Goal: Information Seeking & Learning: Learn about a topic

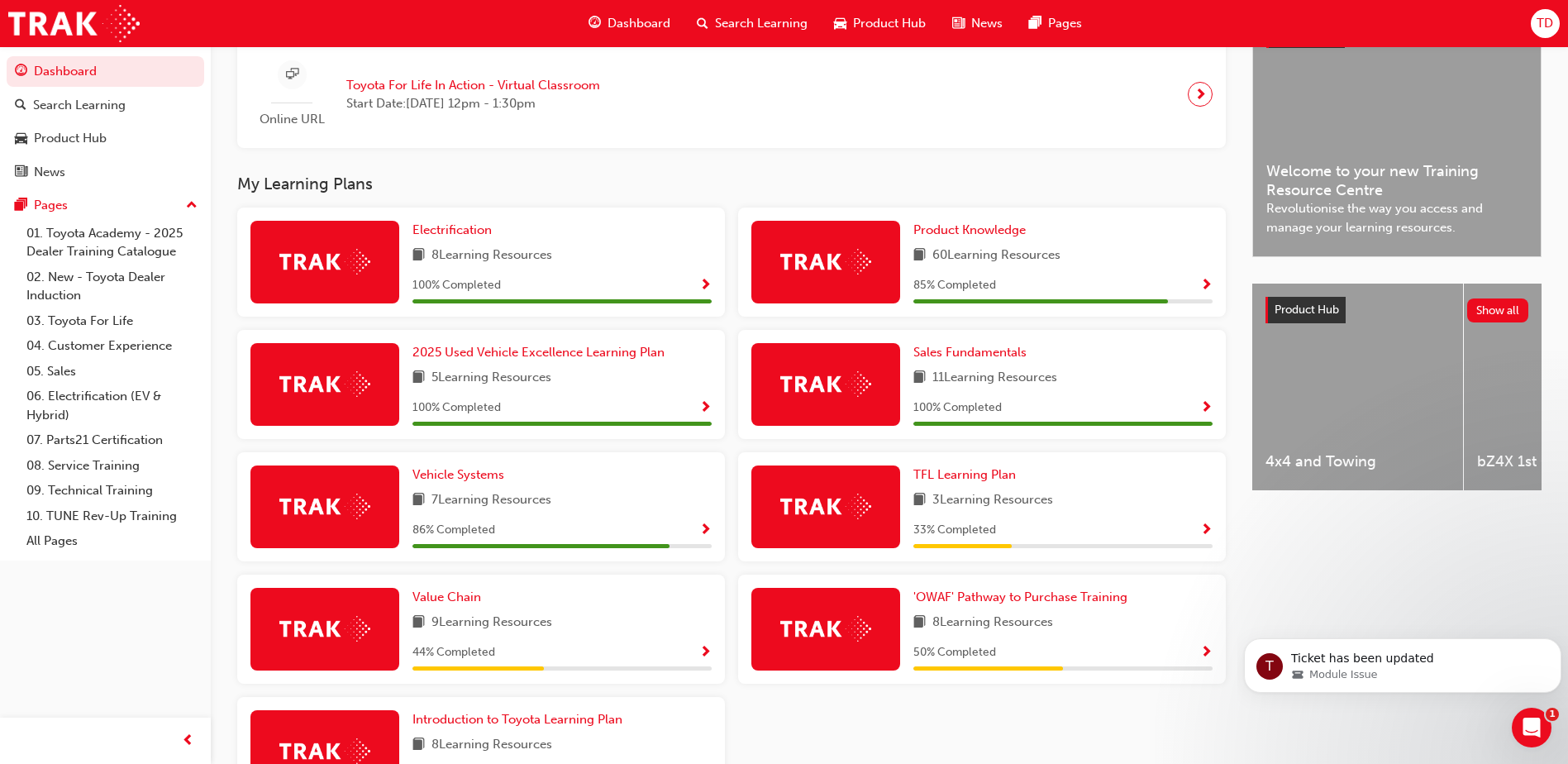
scroll to position [496, 0]
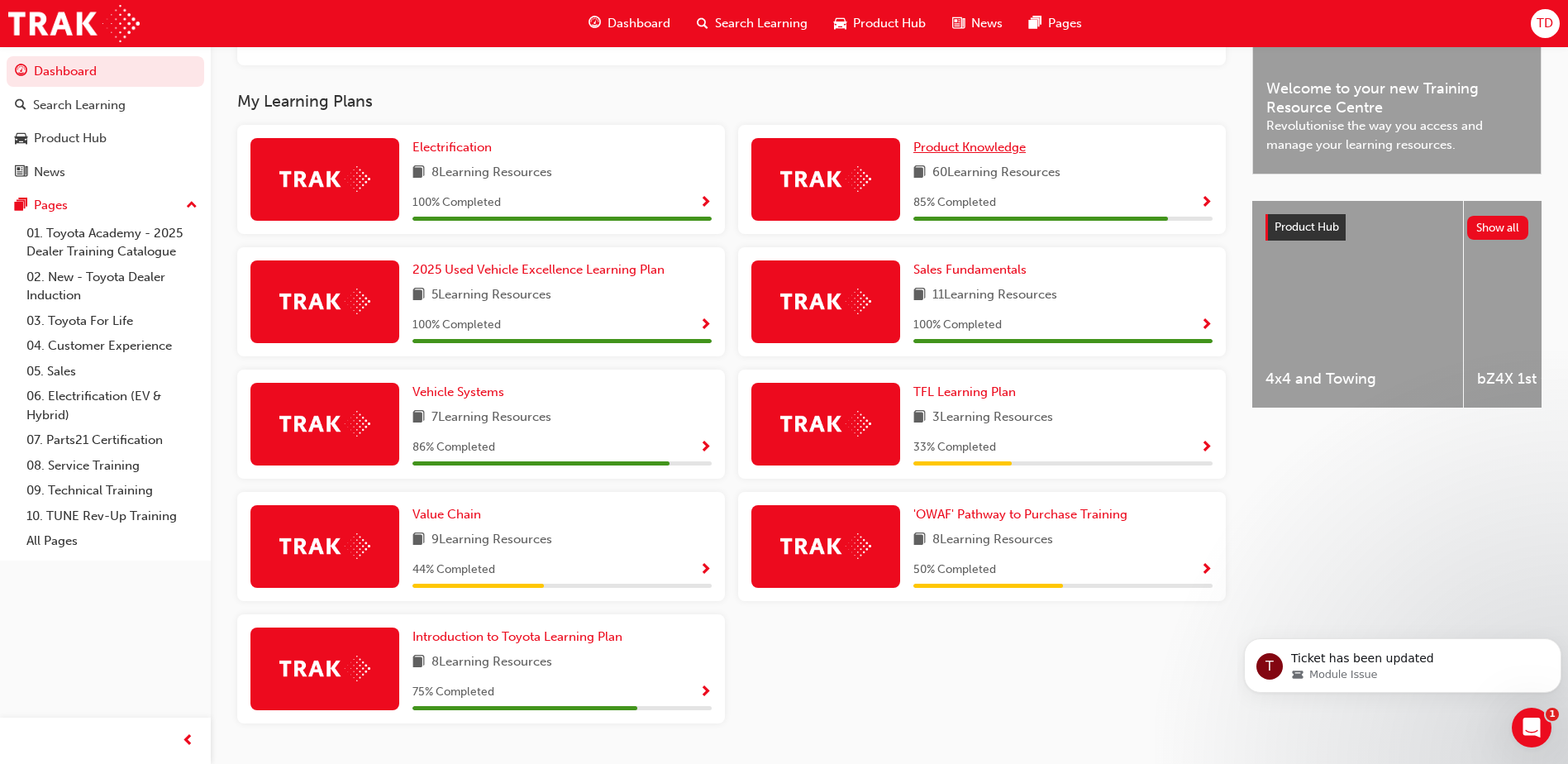
click at [985, 155] on span "Product Knowledge" at bounding box center [969, 147] width 113 height 15
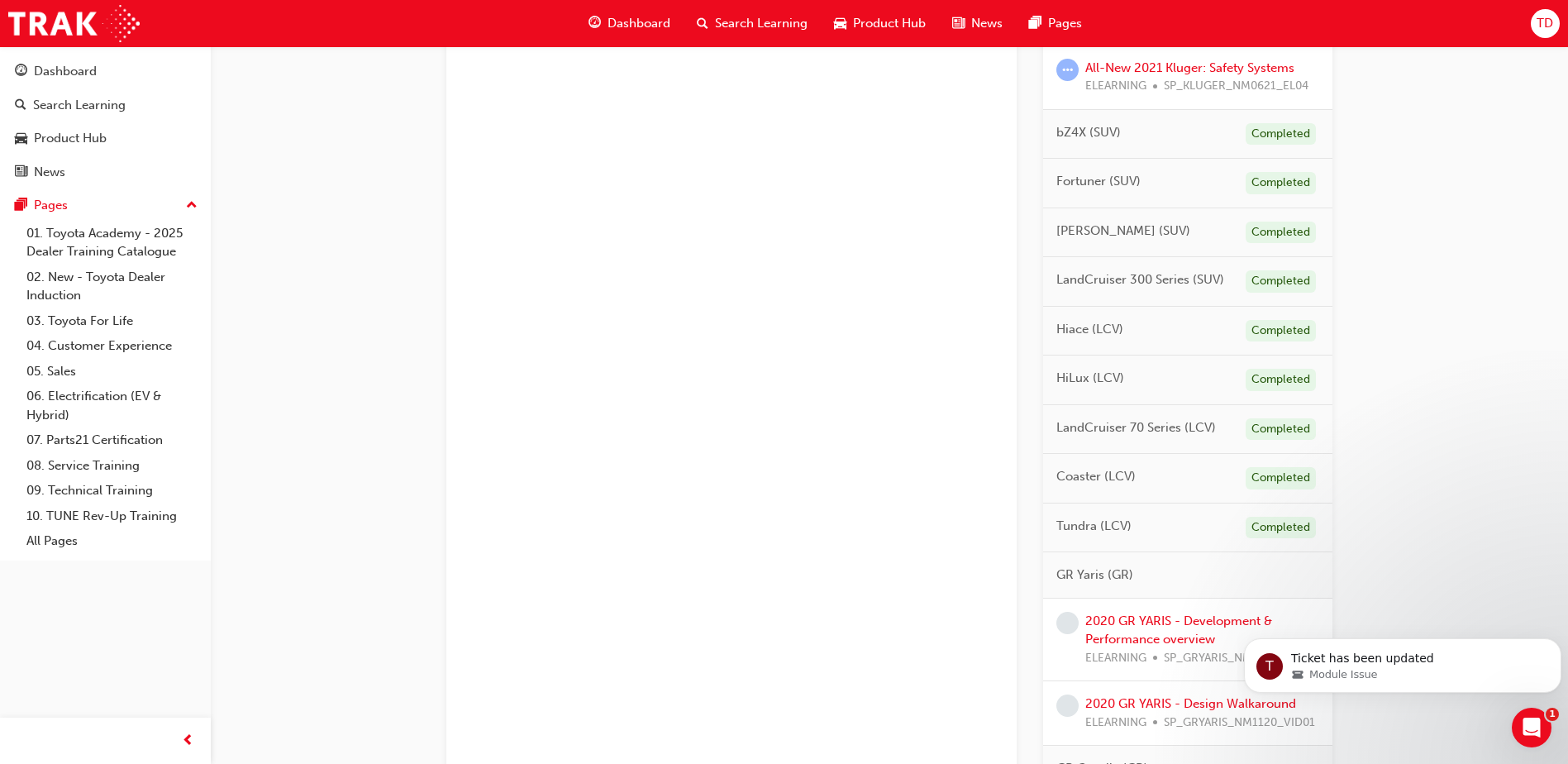
scroll to position [992, 0]
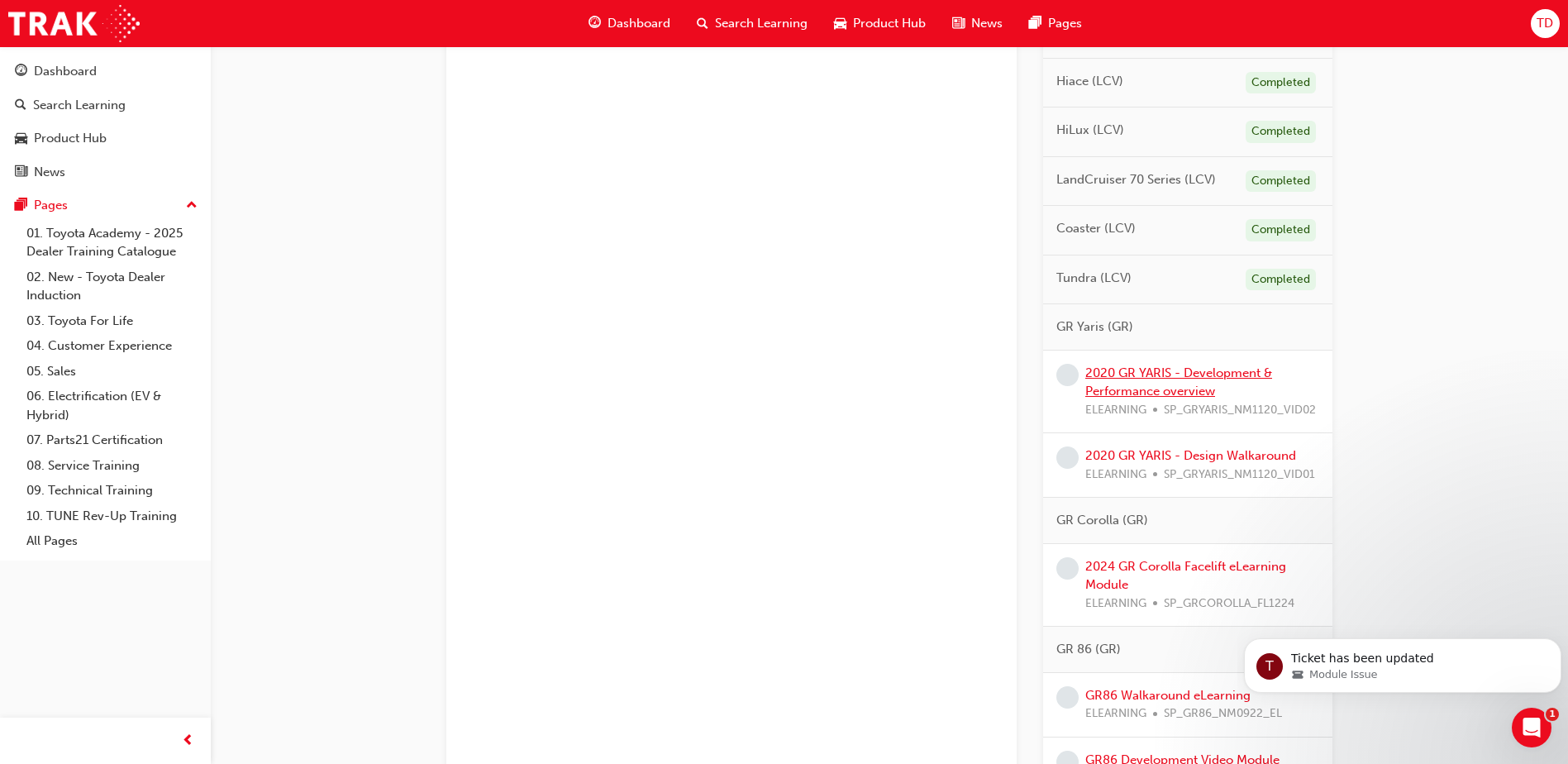
click at [1178, 395] on link "2020 GR YARIS - Development & Performance overview" at bounding box center [1178, 382] width 186 height 33
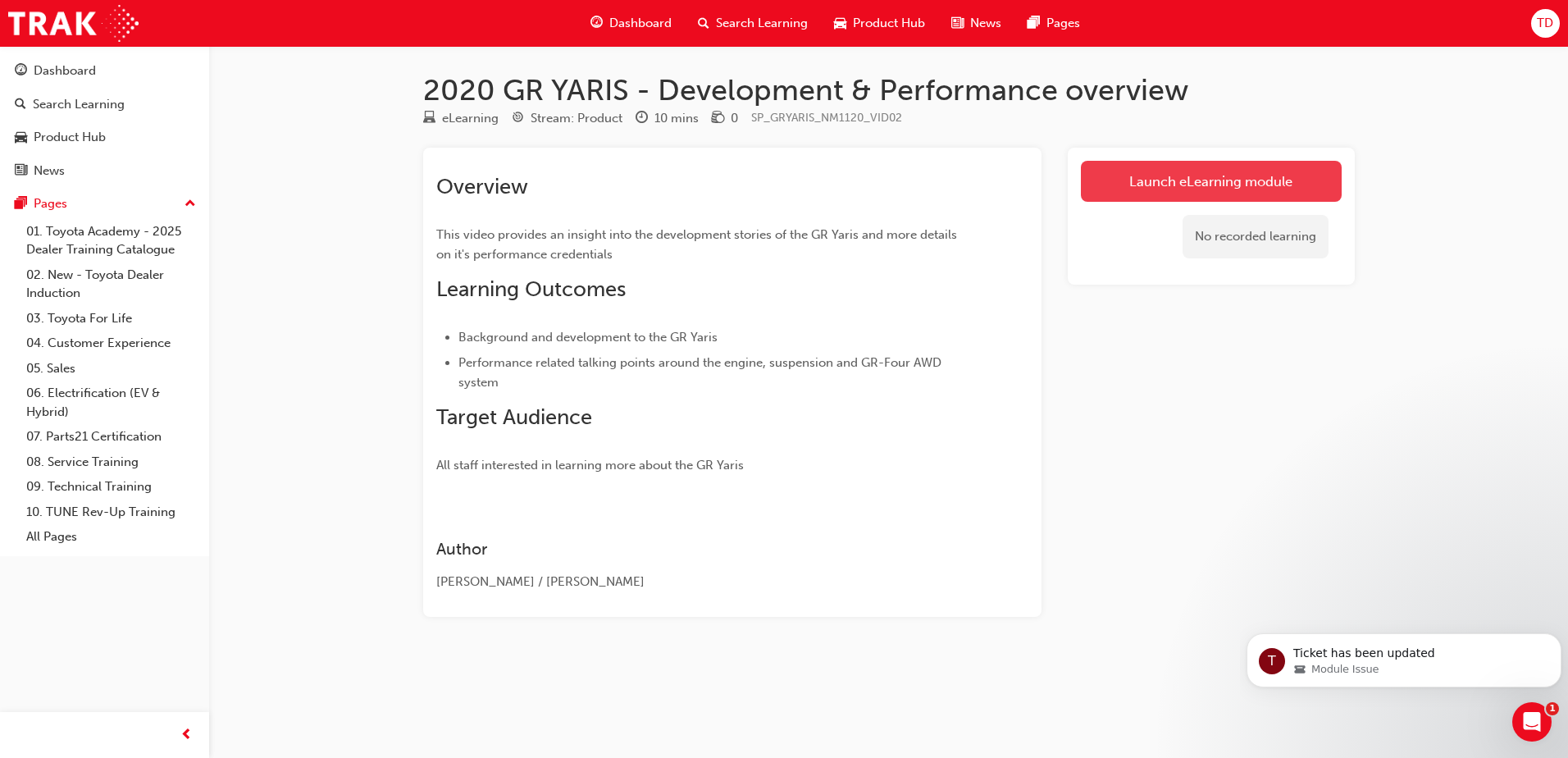
click at [1192, 178] on link "Launch eLearning module" at bounding box center [1210, 180] width 261 height 41
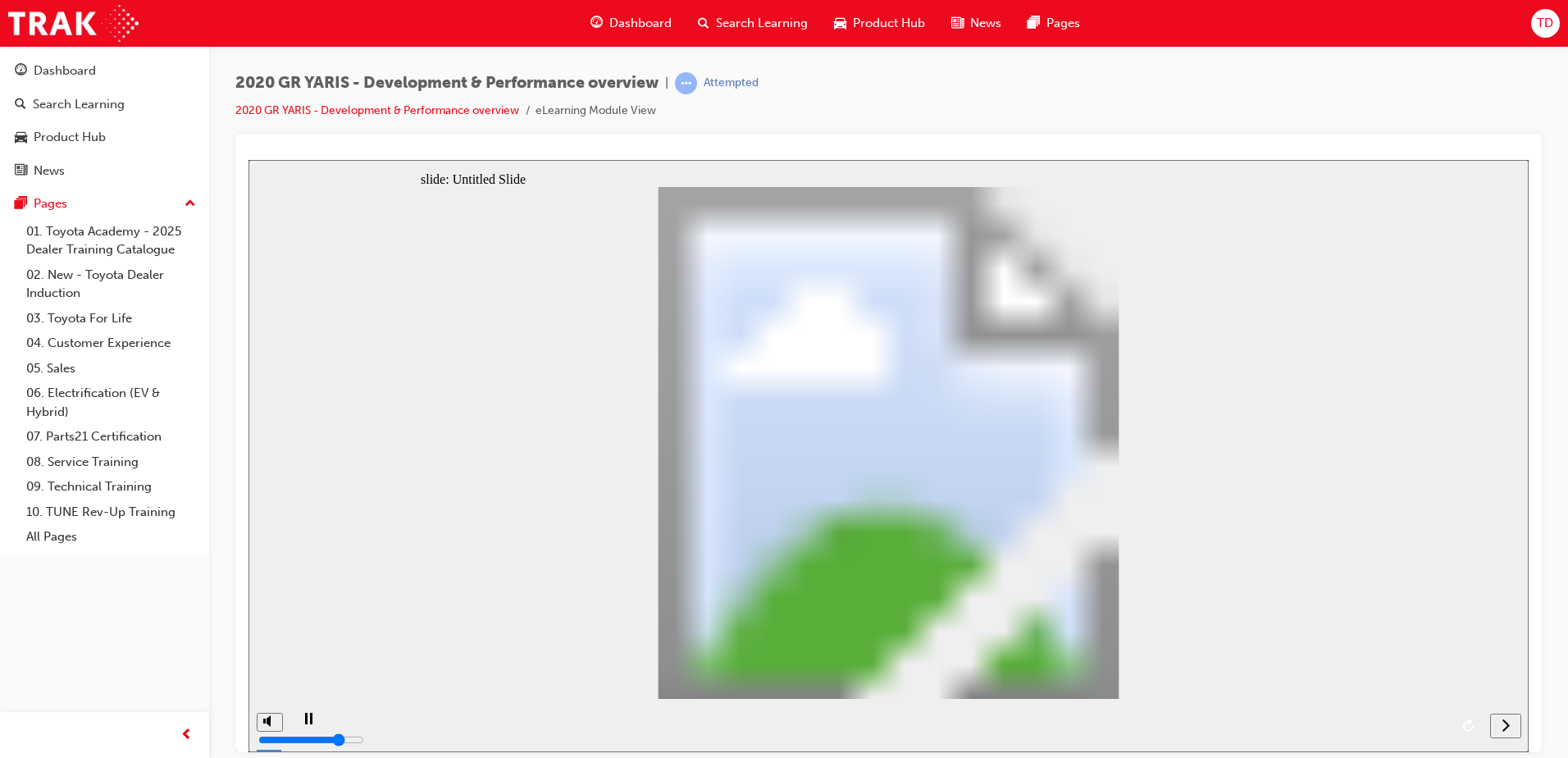
click at [1510, 723] on div "next" at bounding box center [1504, 725] width 18 height 17
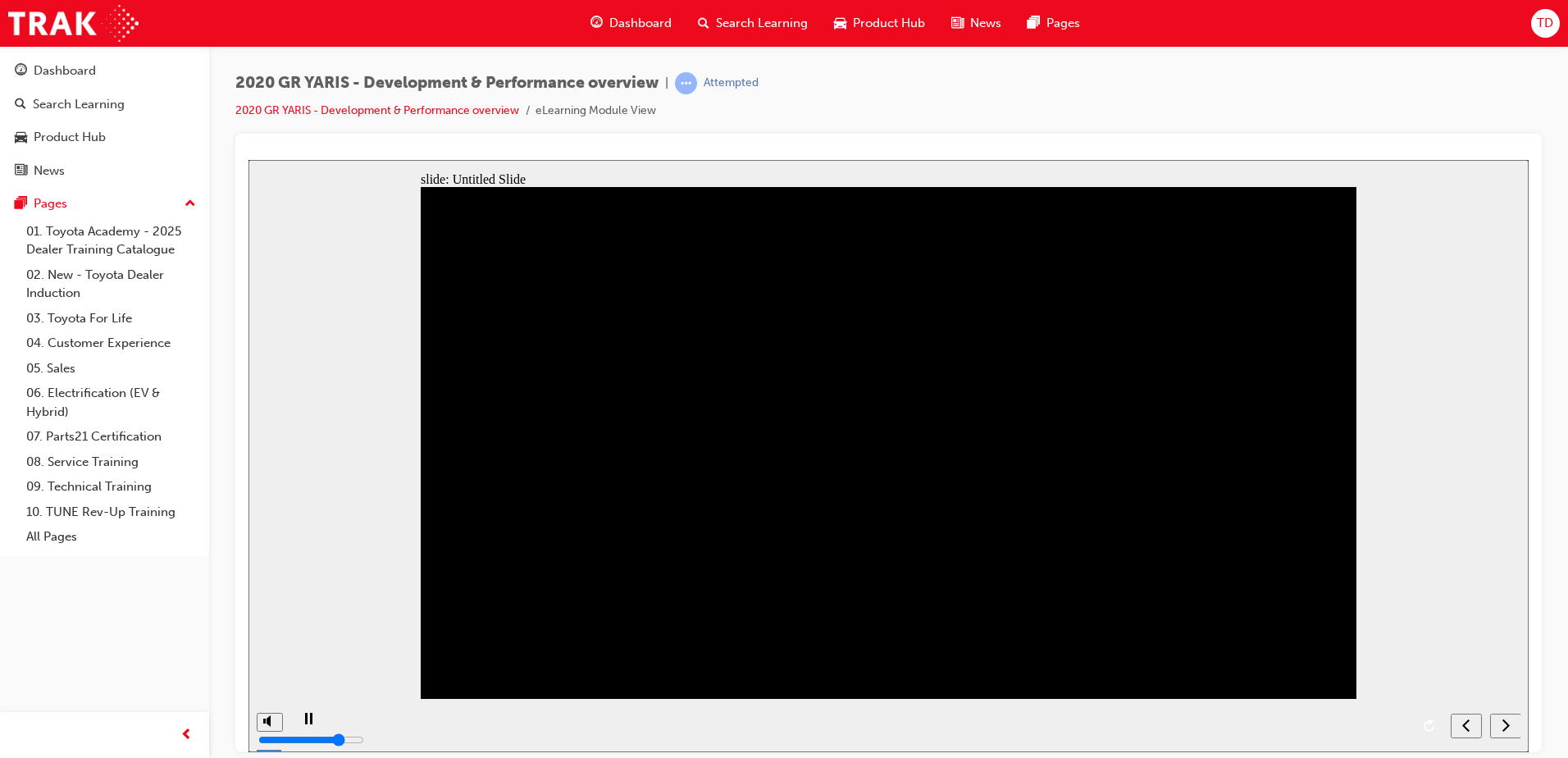
click at [1499, 721] on div "next" at bounding box center [1504, 725] width 18 height 17
click at [1503, 715] on button "next" at bounding box center [1505, 725] width 31 height 25
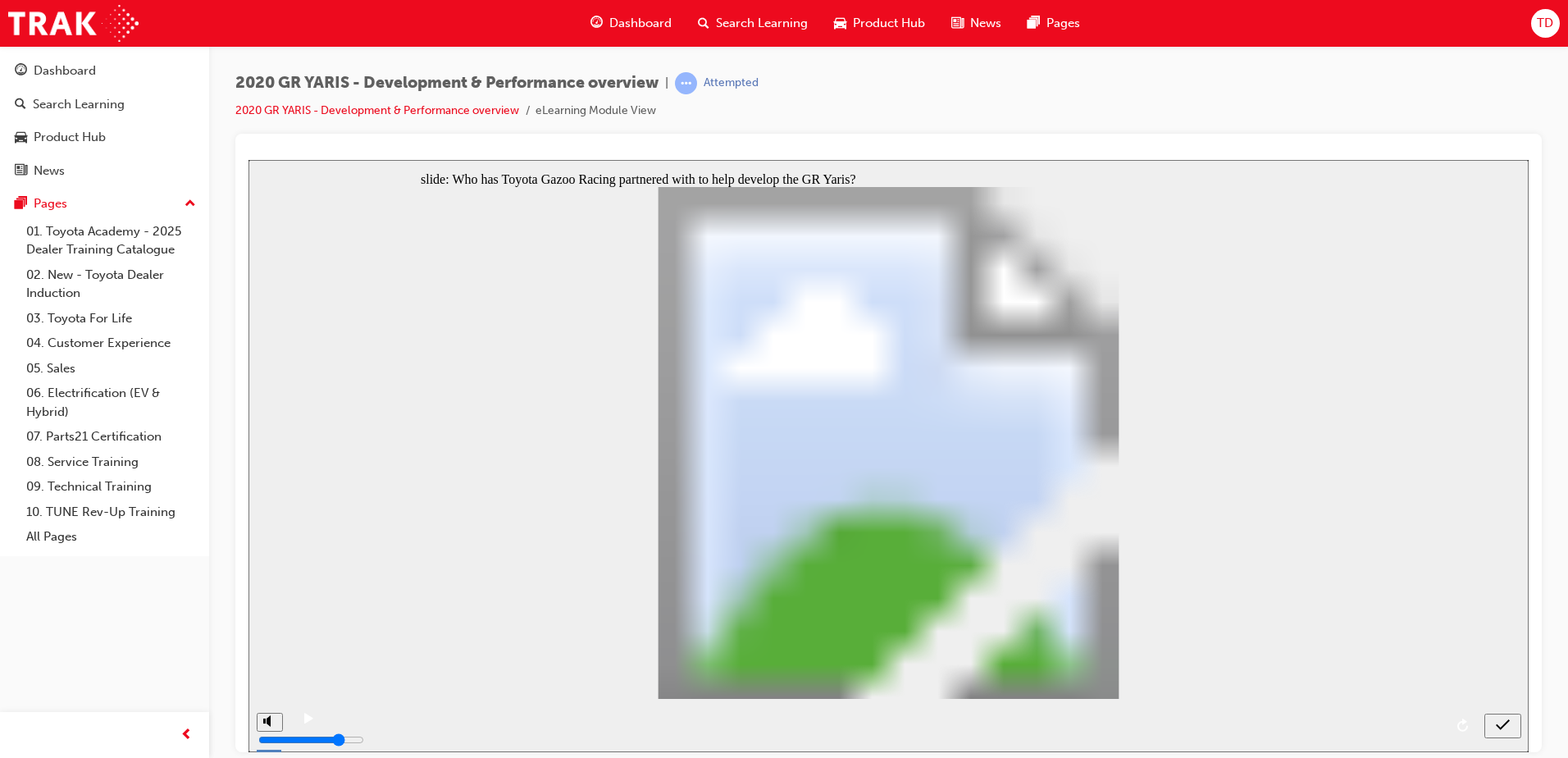
radio input "false"
radio input "true"
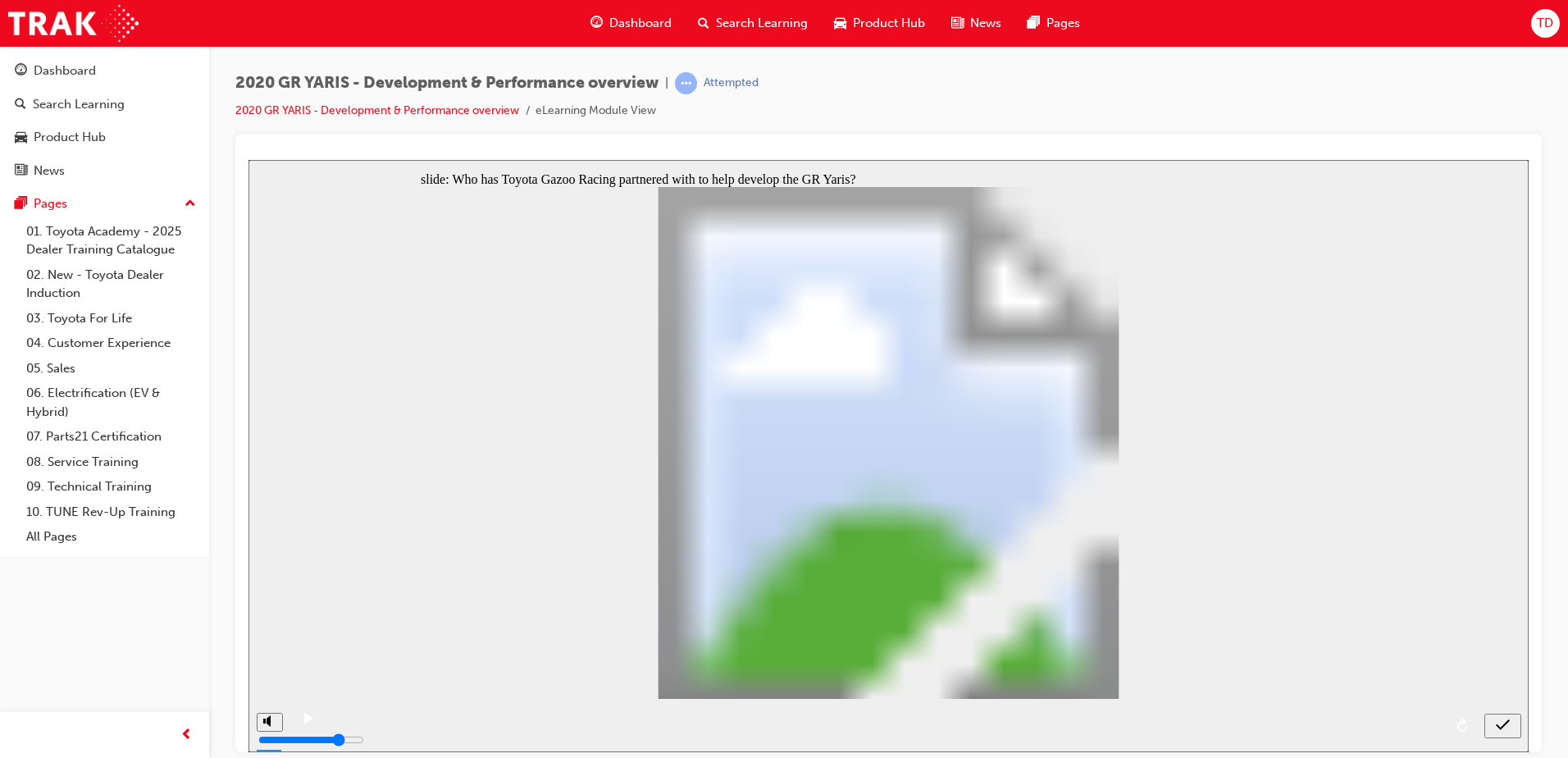
click at [1503, 725] on icon "submit" at bounding box center [1503, 723] width 14 height 10
radio input "false"
radio input "true"
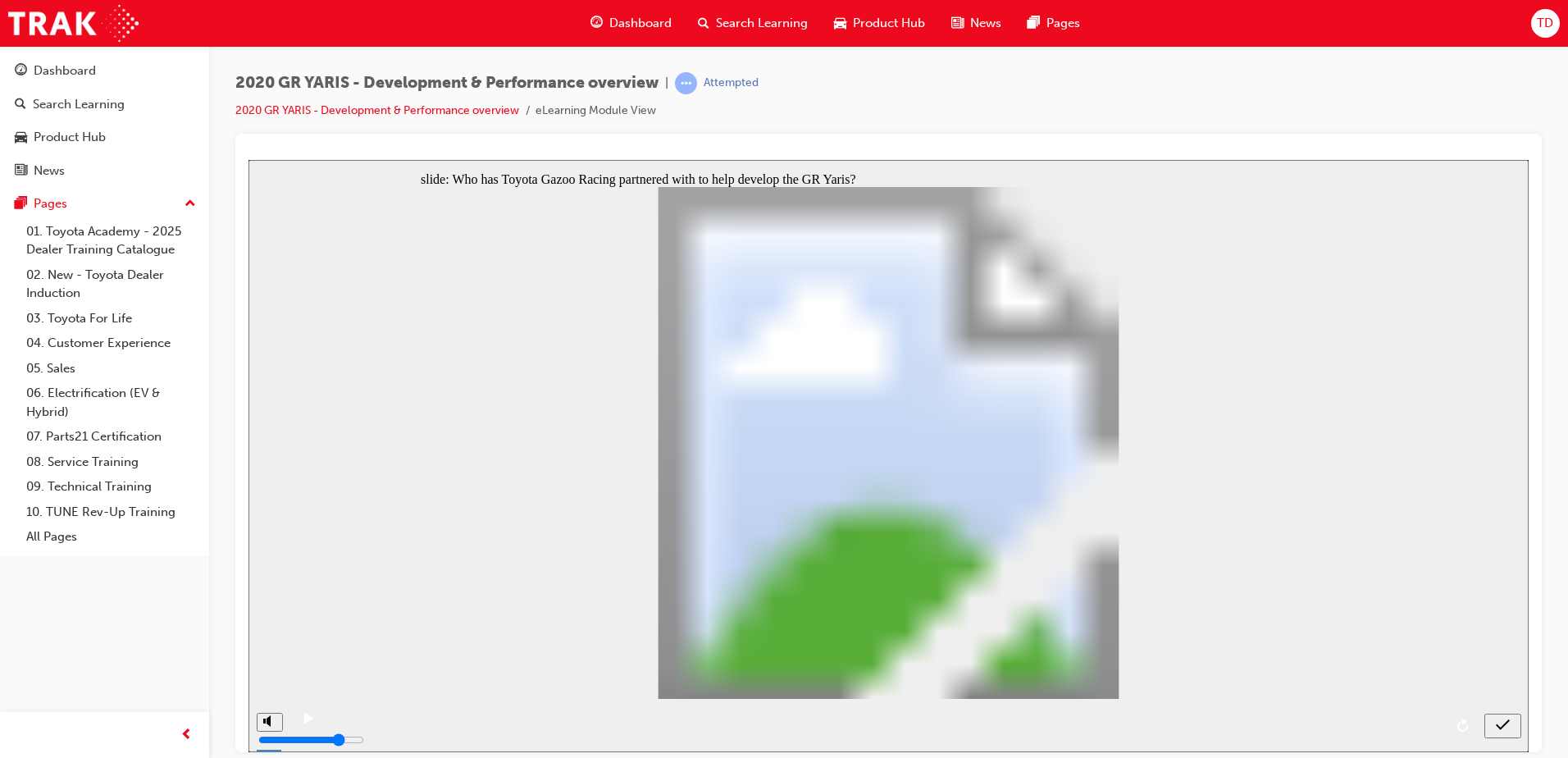
click at [1508, 725] on div "submit" at bounding box center [1502, 725] width 24 height 17
radio input "true"
click at [1507, 724] on icon "submit" at bounding box center [1503, 724] width 14 height 15
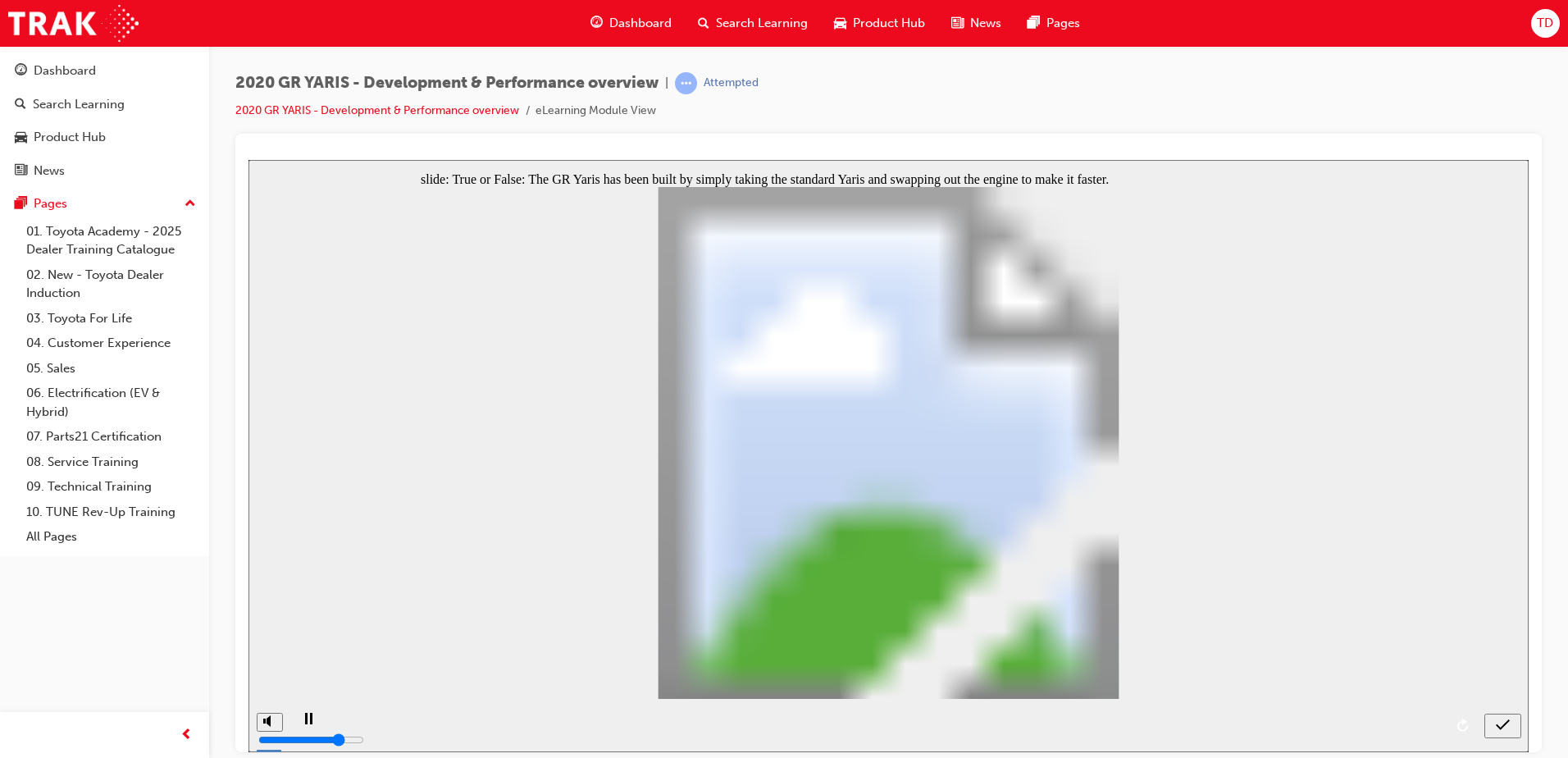
radio input "true"
click at [1511, 718] on div "submit" at bounding box center [1502, 725] width 24 height 17
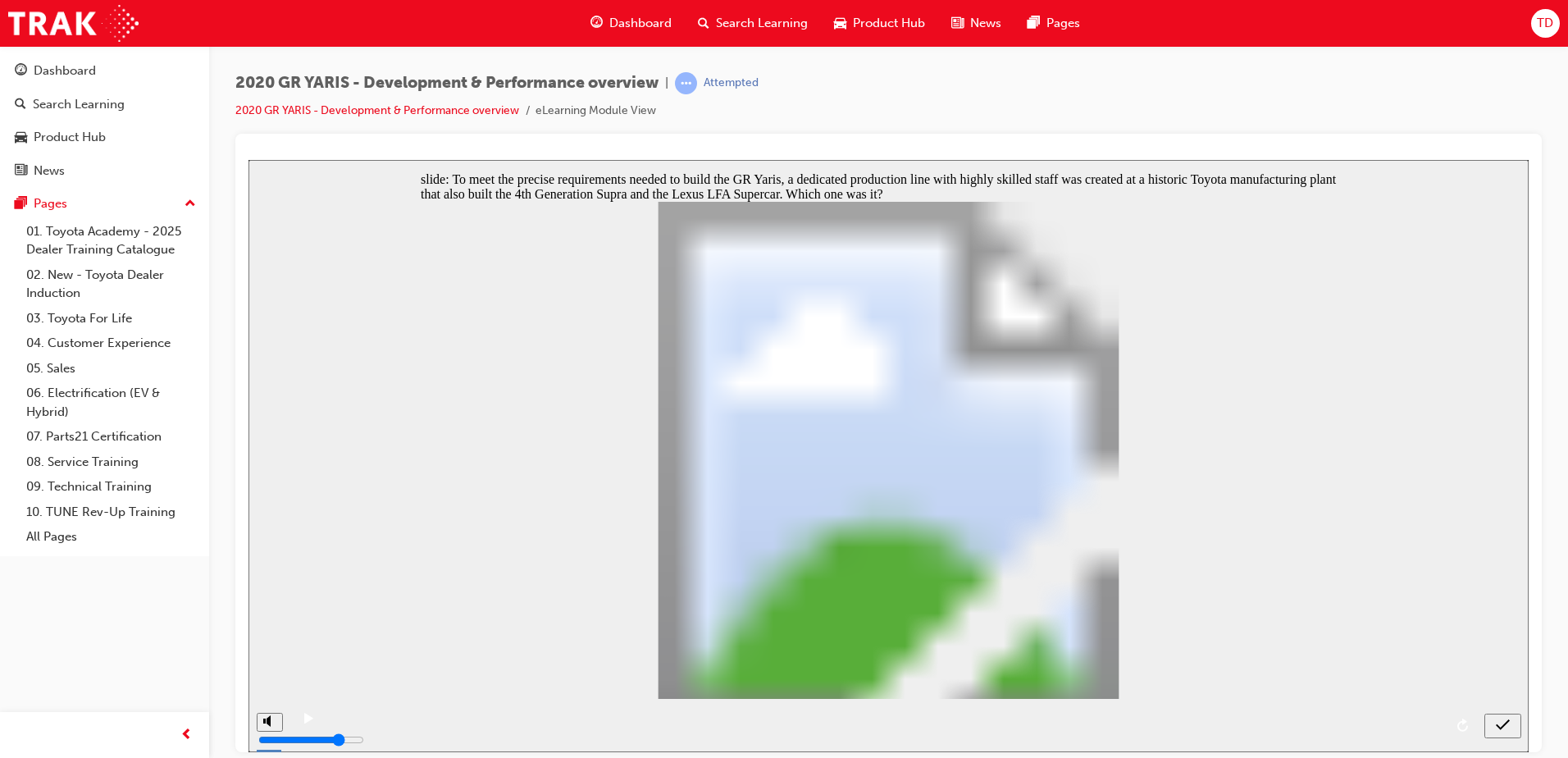
radio input "true"
click at [1492, 725] on div "submit" at bounding box center [1502, 725] width 24 height 17
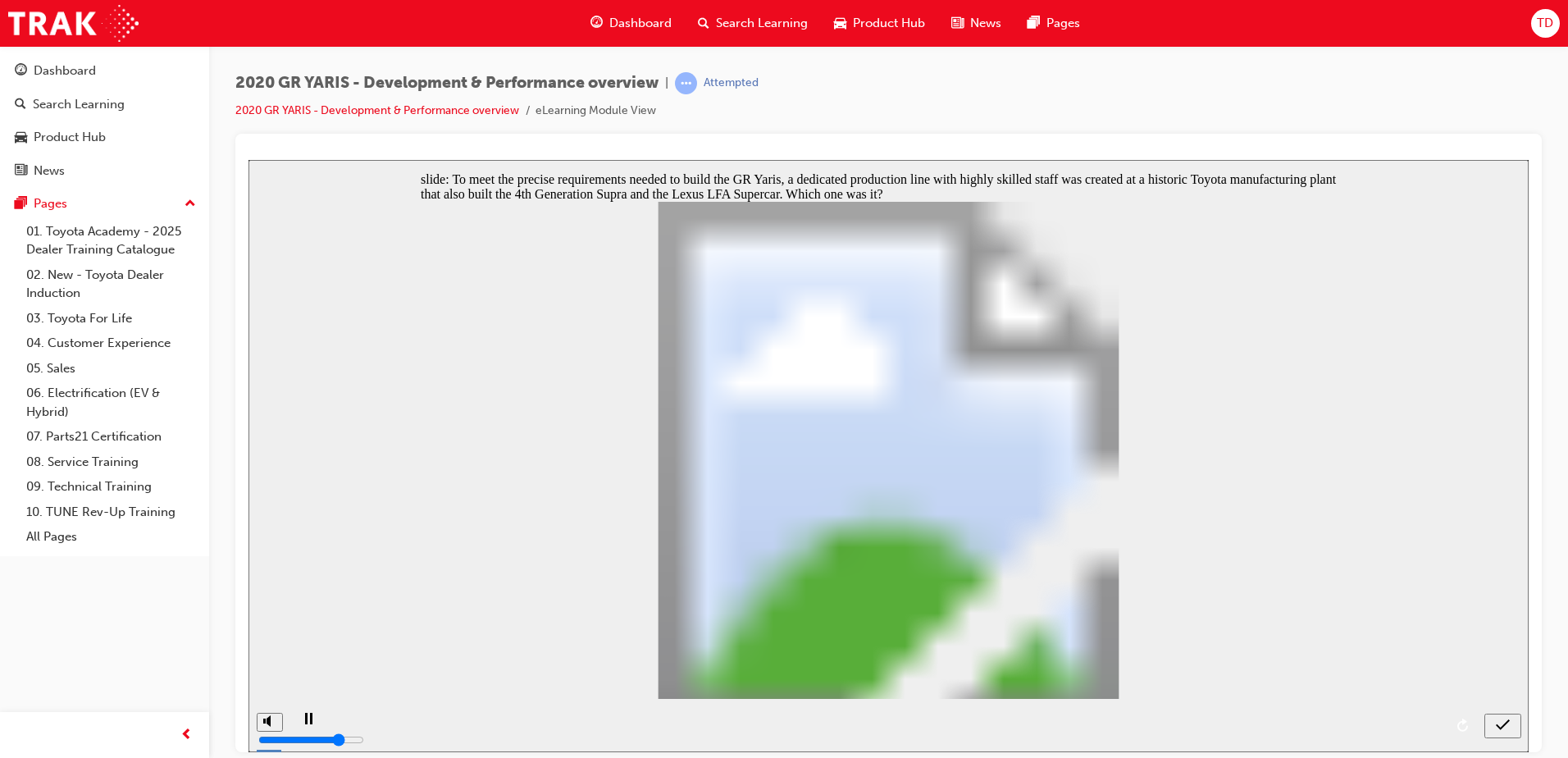
radio input "true"
click at [1503, 719] on icon "submit" at bounding box center [1503, 724] width 14 height 15
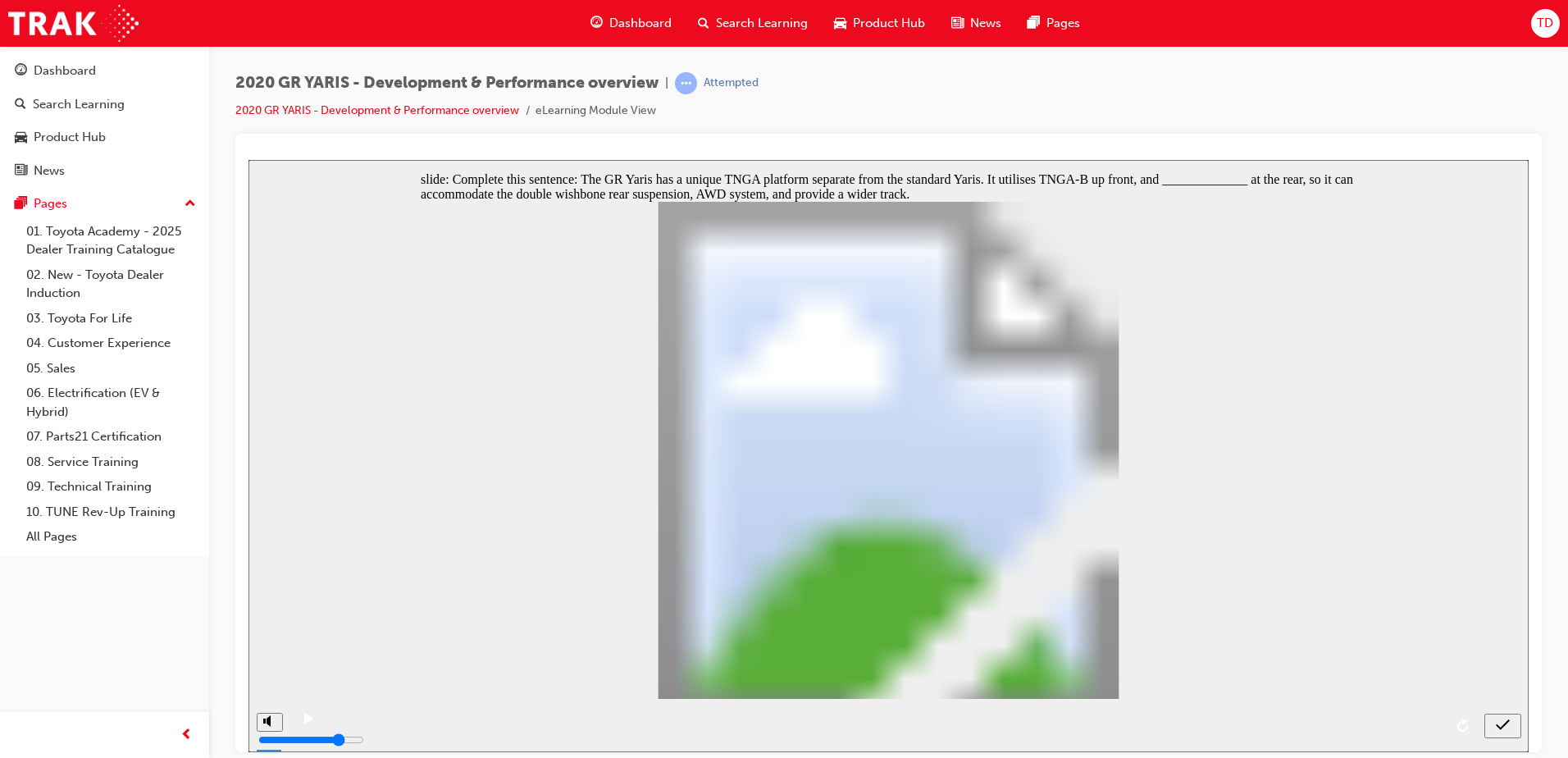
radio input "true"
click at [1495, 723] on div "submit" at bounding box center [1502, 725] width 24 height 17
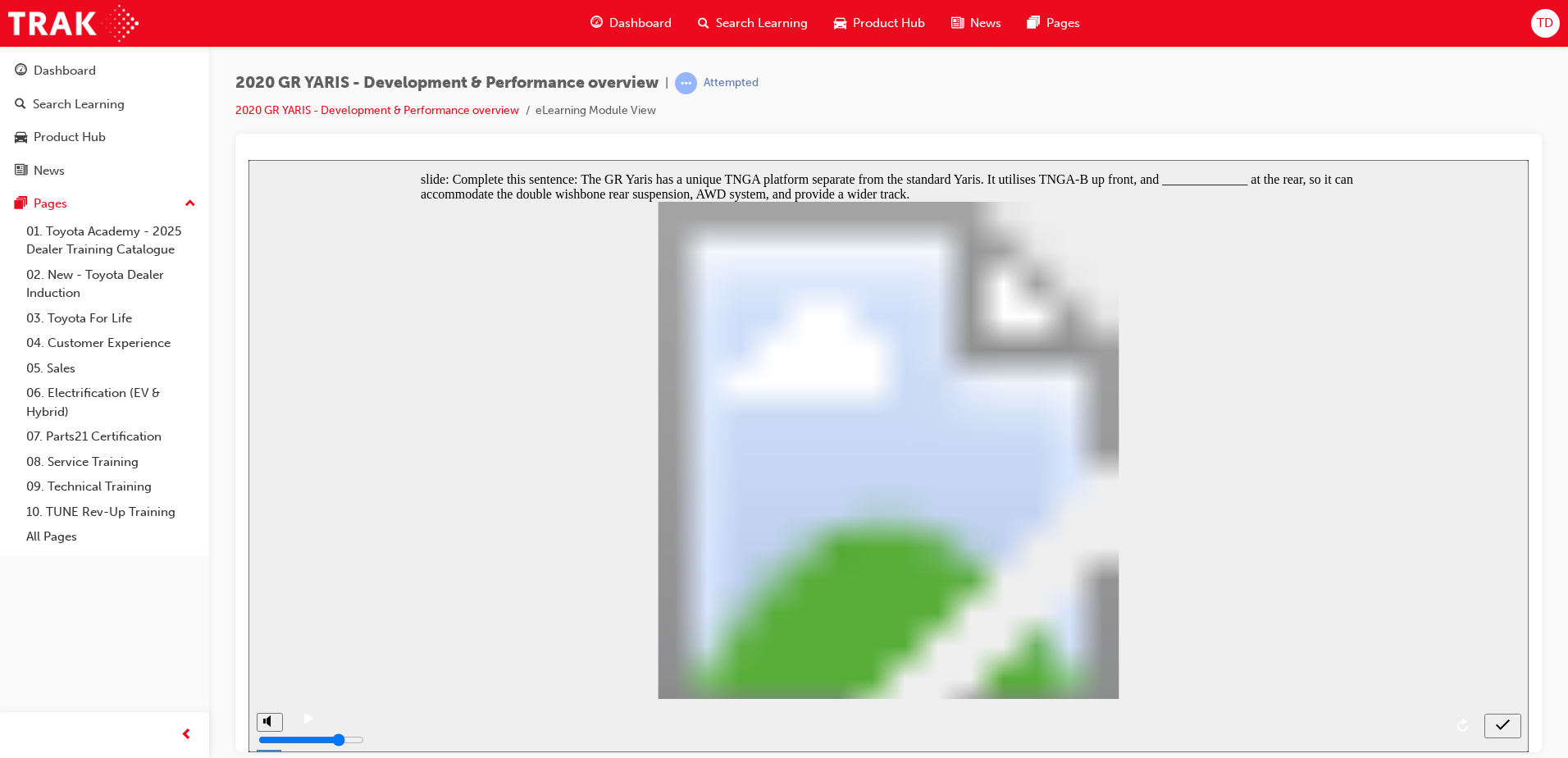
radio input "true"
click at [1508, 729] on icon "submit" at bounding box center [1503, 724] width 14 height 15
click at [1500, 729] on icon "submit" at bounding box center [1503, 724] width 14 height 15
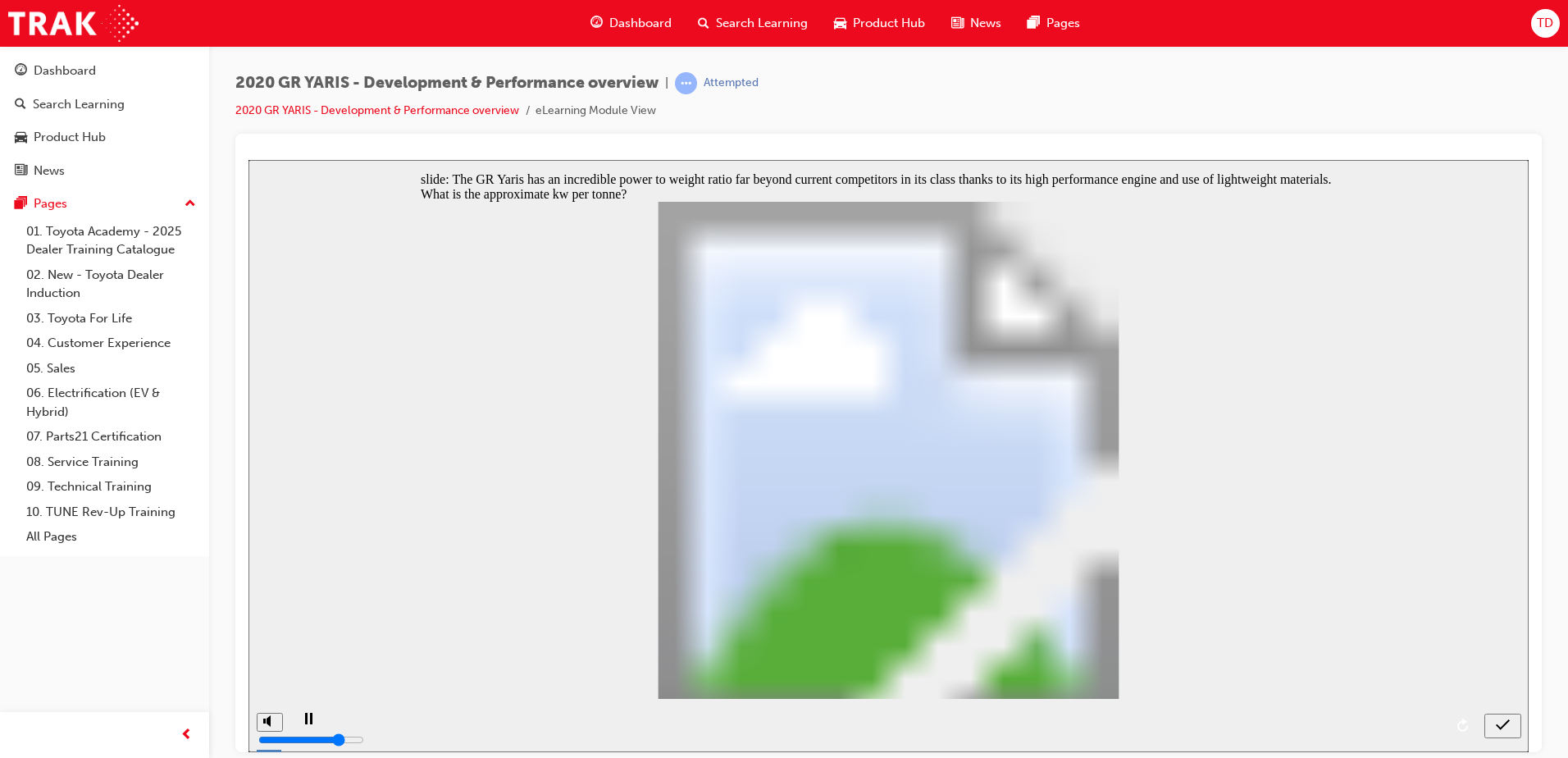
radio input "false"
radio input "true"
click at [1508, 720] on icon "submit" at bounding box center [1503, 723] width 14 height 10
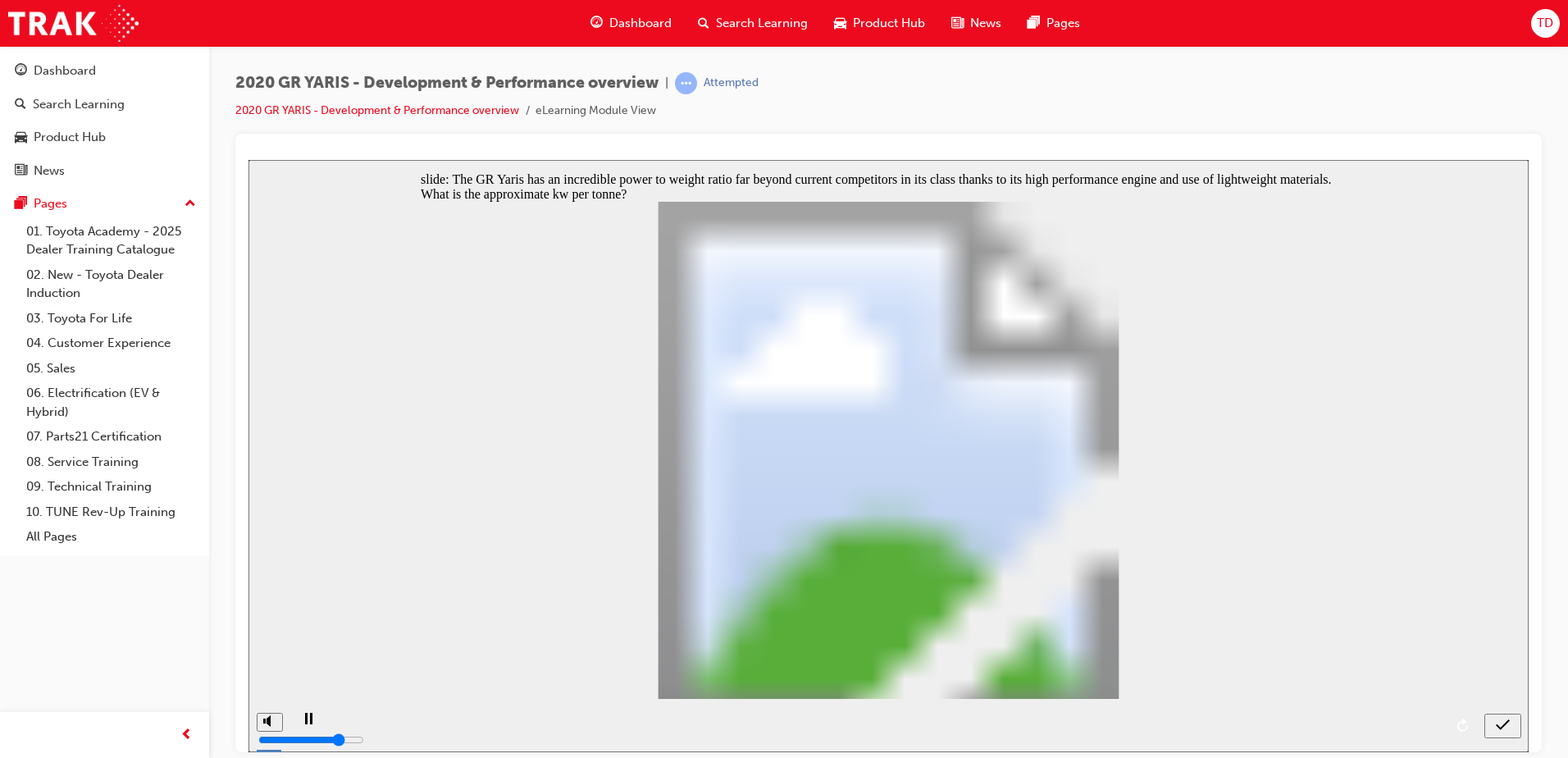
checkbox input "true"
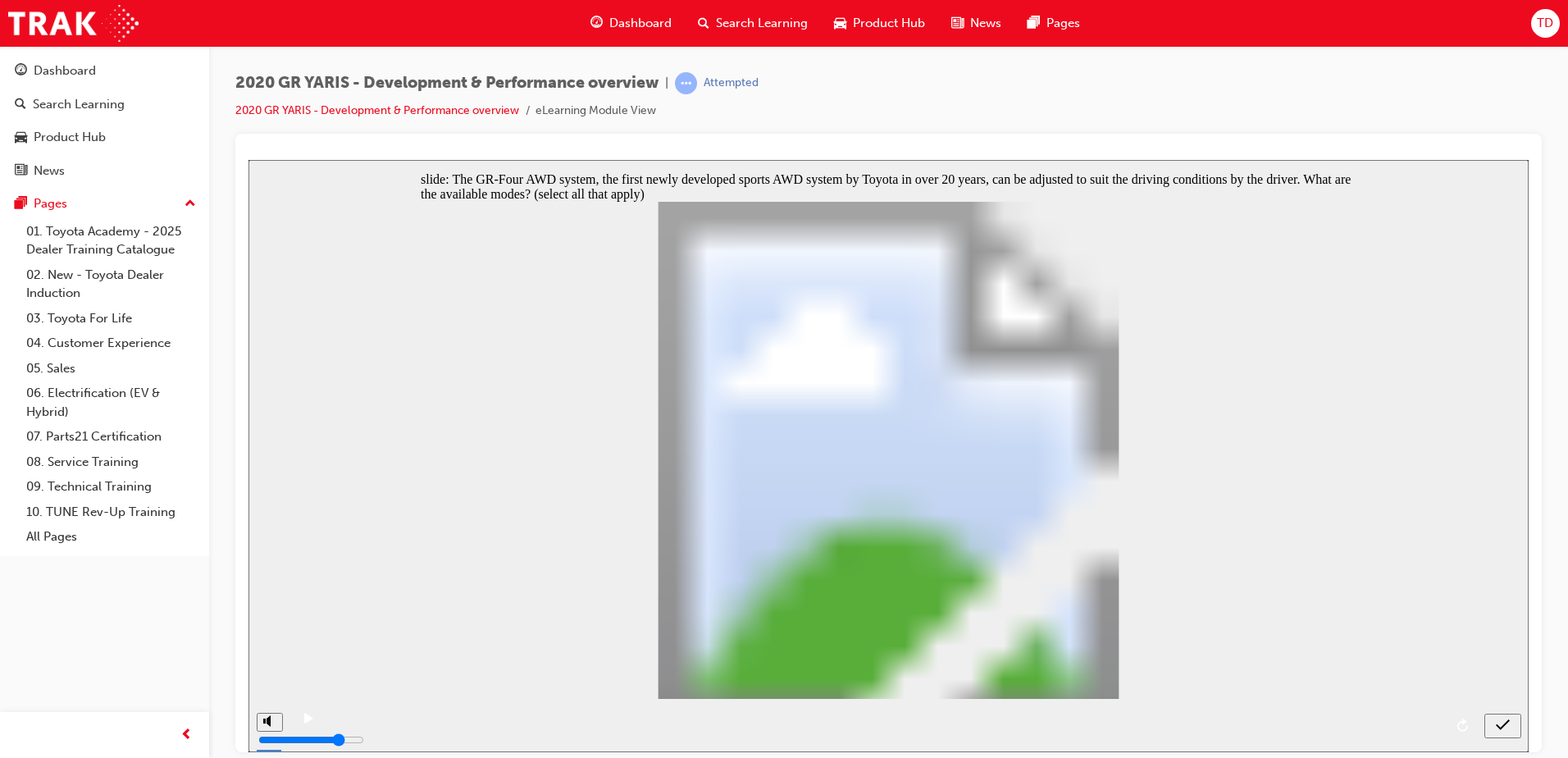
checkbox input "true"
click at [1496, 723] on icon "submit" at bounding box center [1503, 724] width 14 height 15
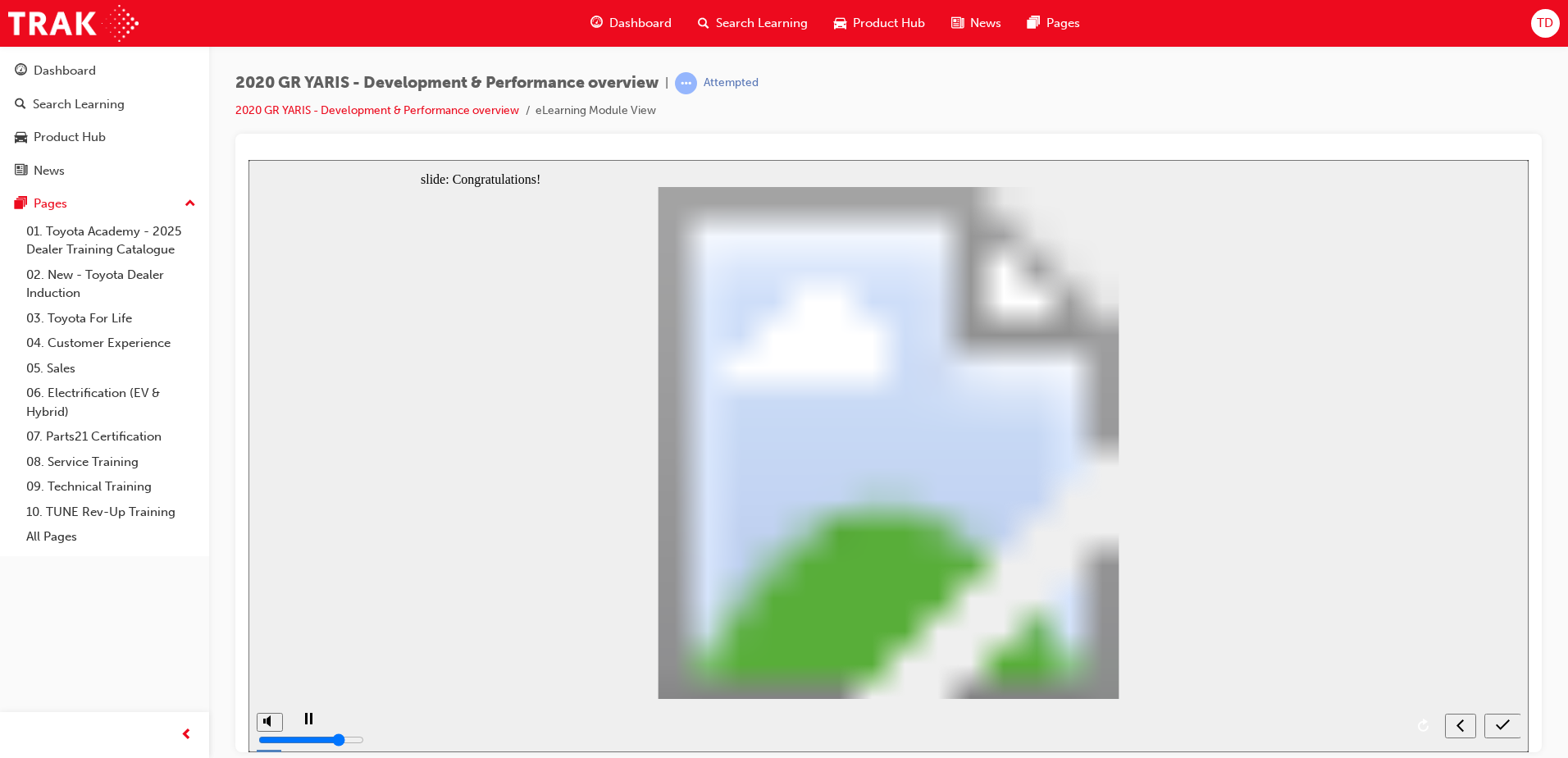
click at [1495, 718] on div "submit" at bounding box center [1502, 725] width 24 height 17
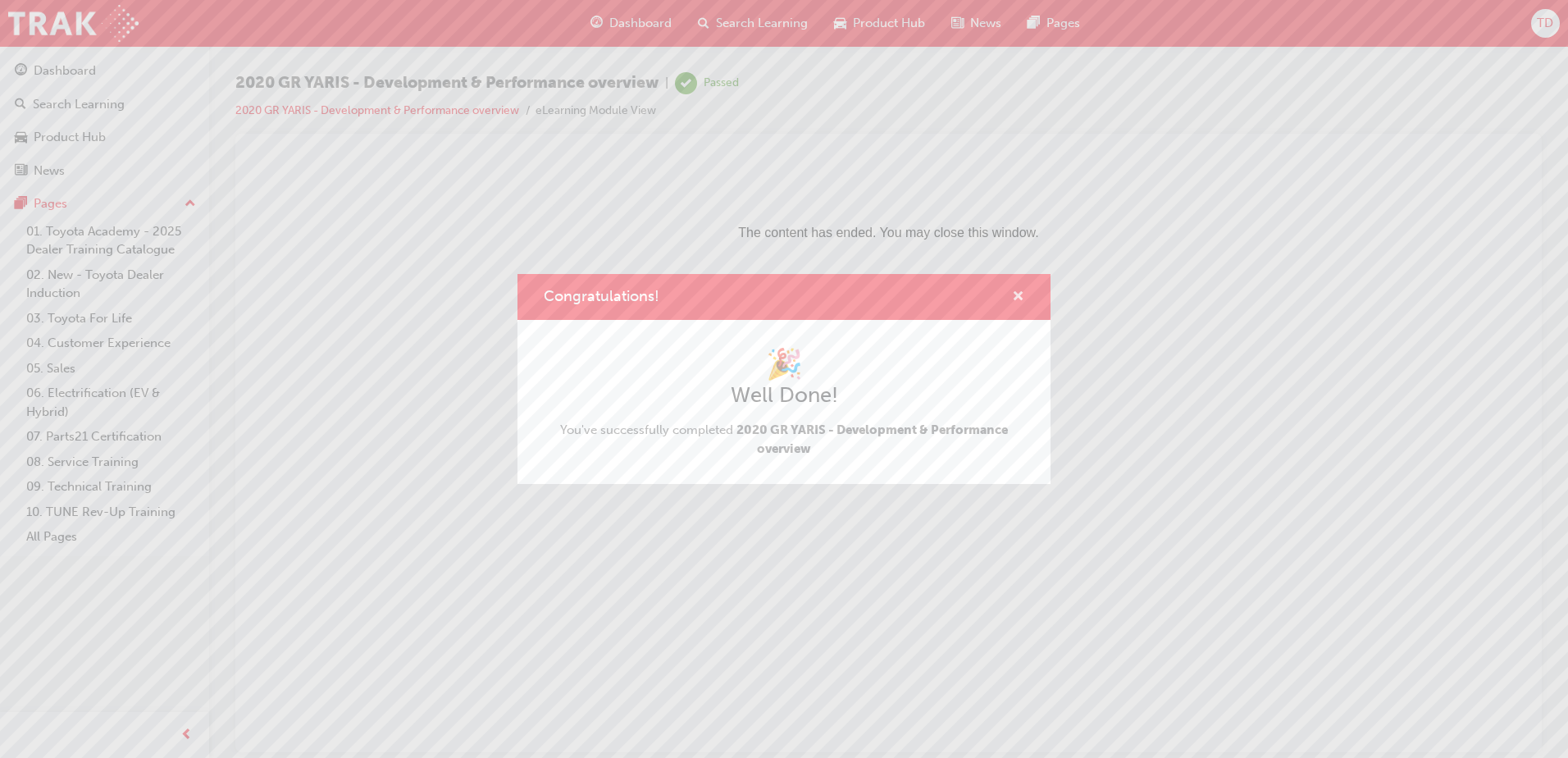
click at [1017, 297] on span "cross-icon" at bounding box center [1018, 298] width 12 height 15
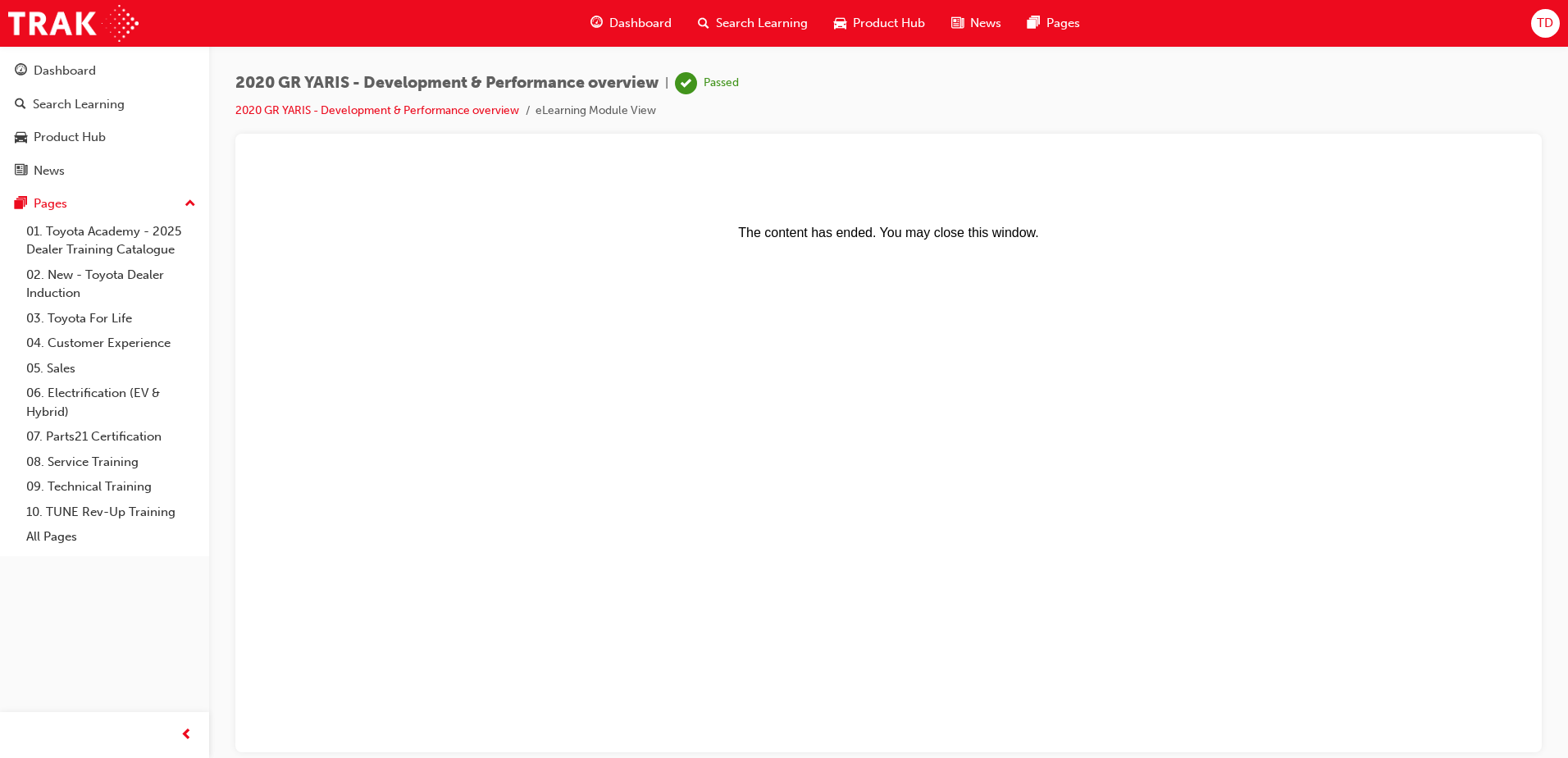
click at [629, 28] on span "Dashboard" at bounding box center [640, 24] width 63 height 19
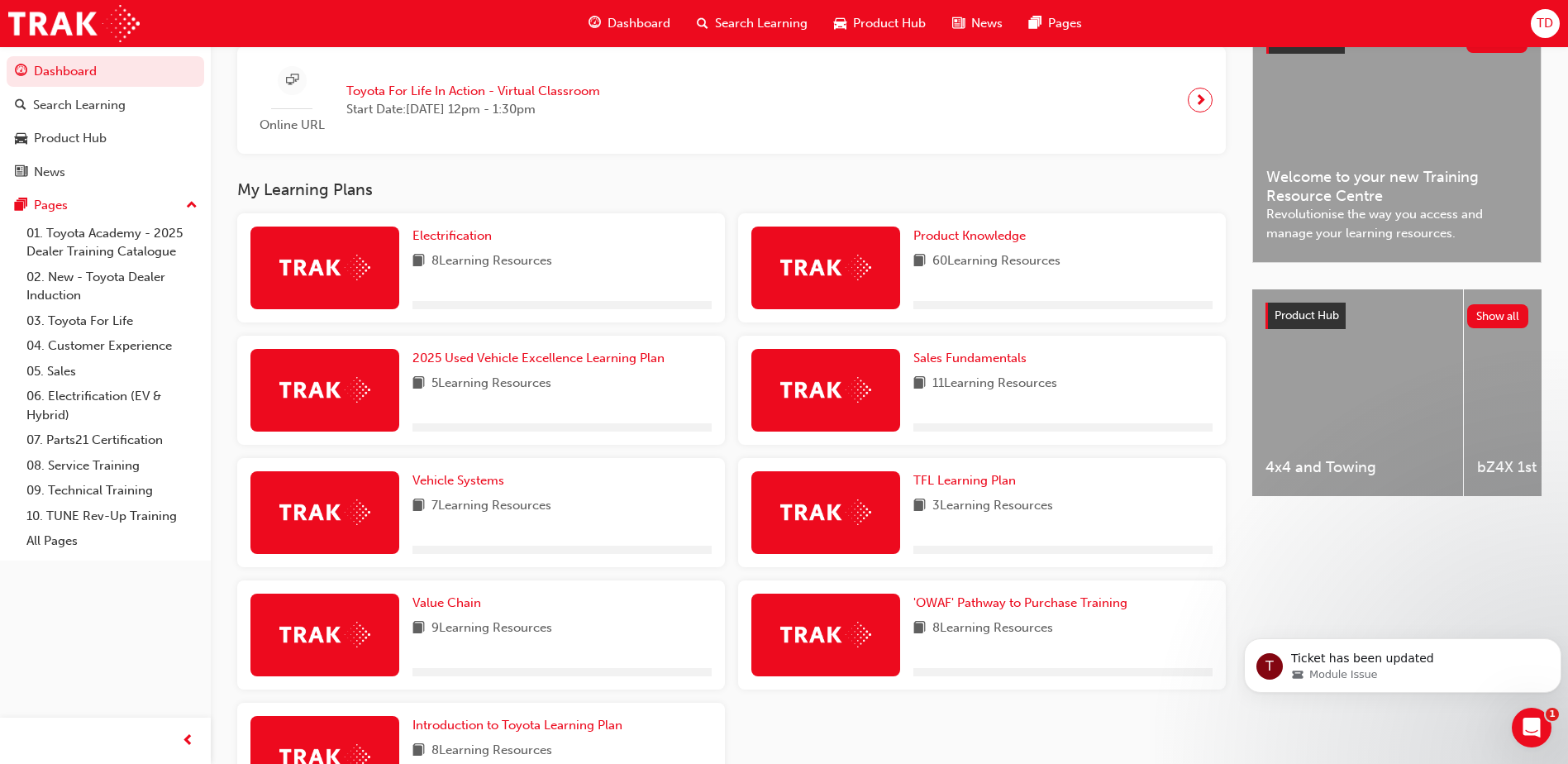
scroll to position [413, 0]
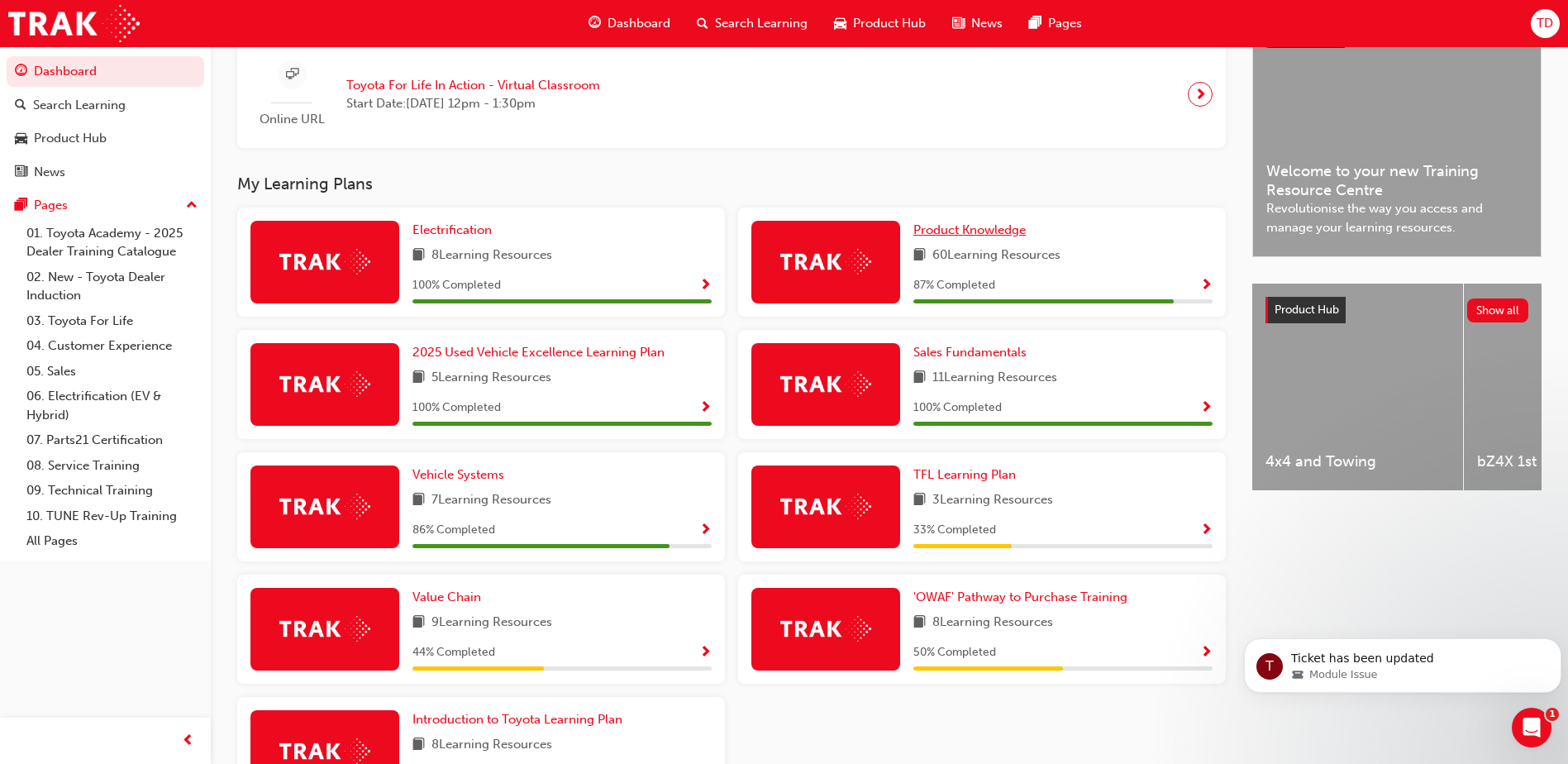
click at [958, 228] on link "Product Knowledge" at bounding box center [972, 230] width 119 height 19
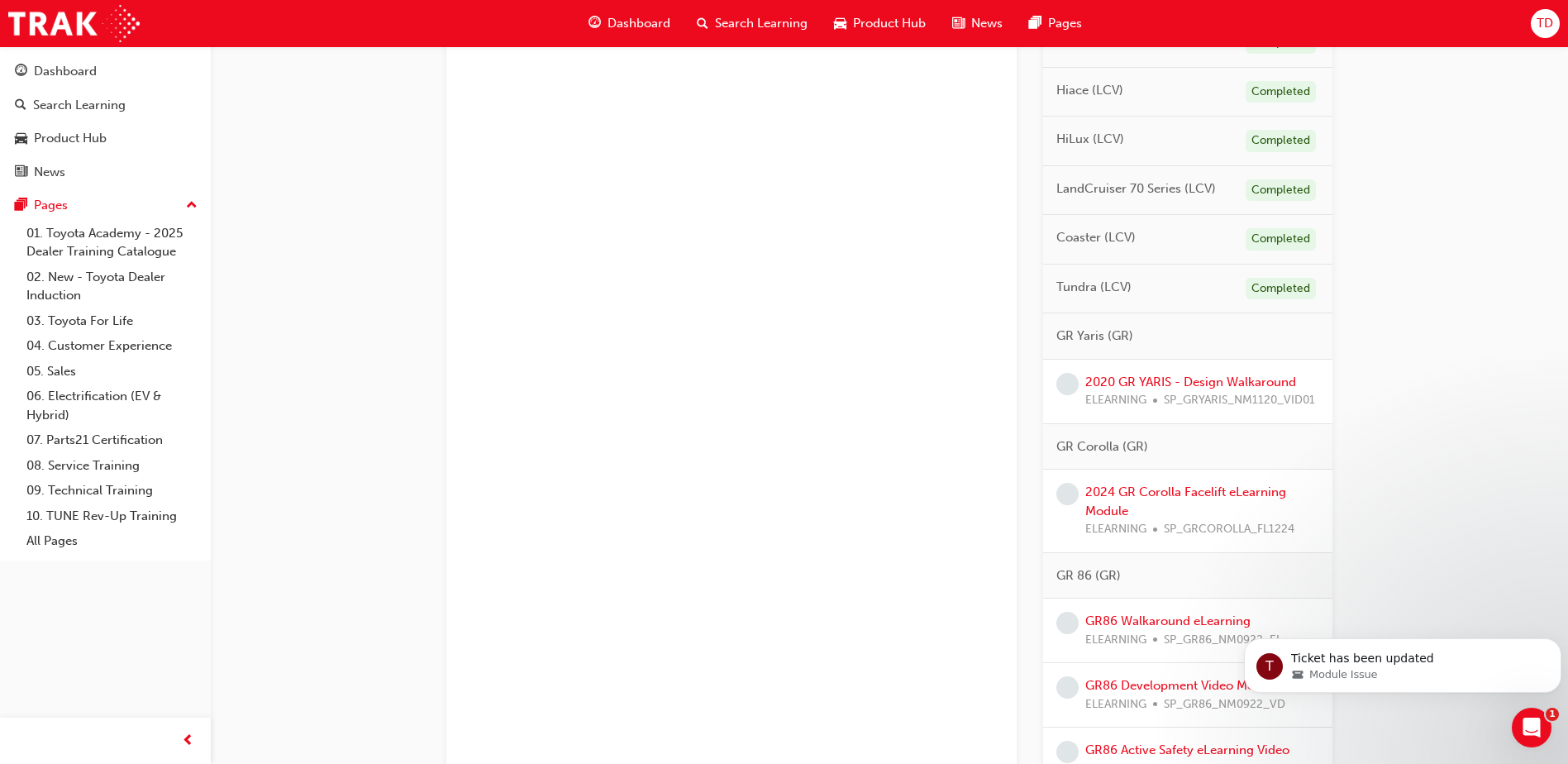
scroll to position [992, 0]
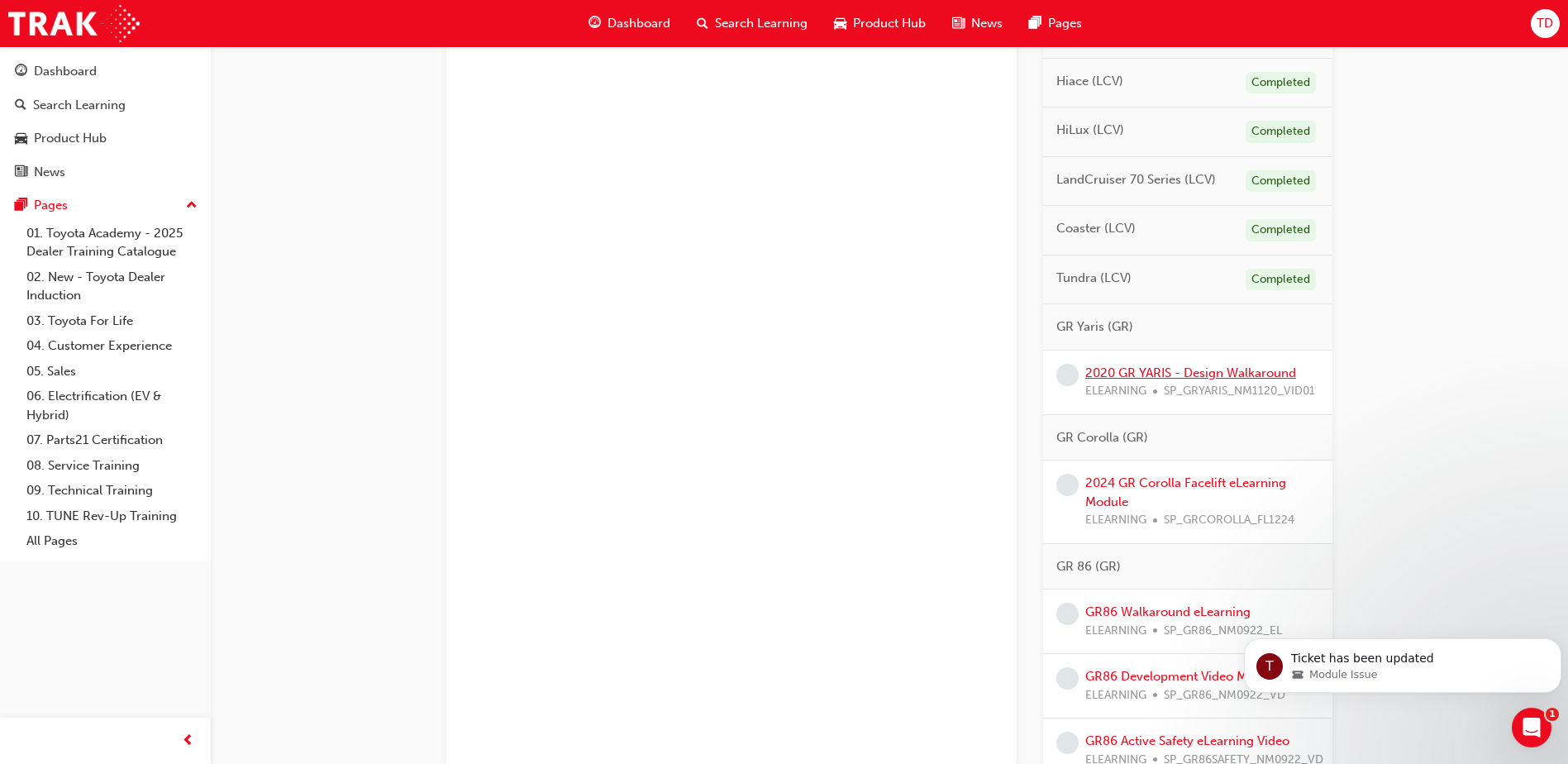
click at [1258, 381] on link "2020 GR YARIS - Design Walkaround" at bounding box center [1190, 373] width 210 height 15
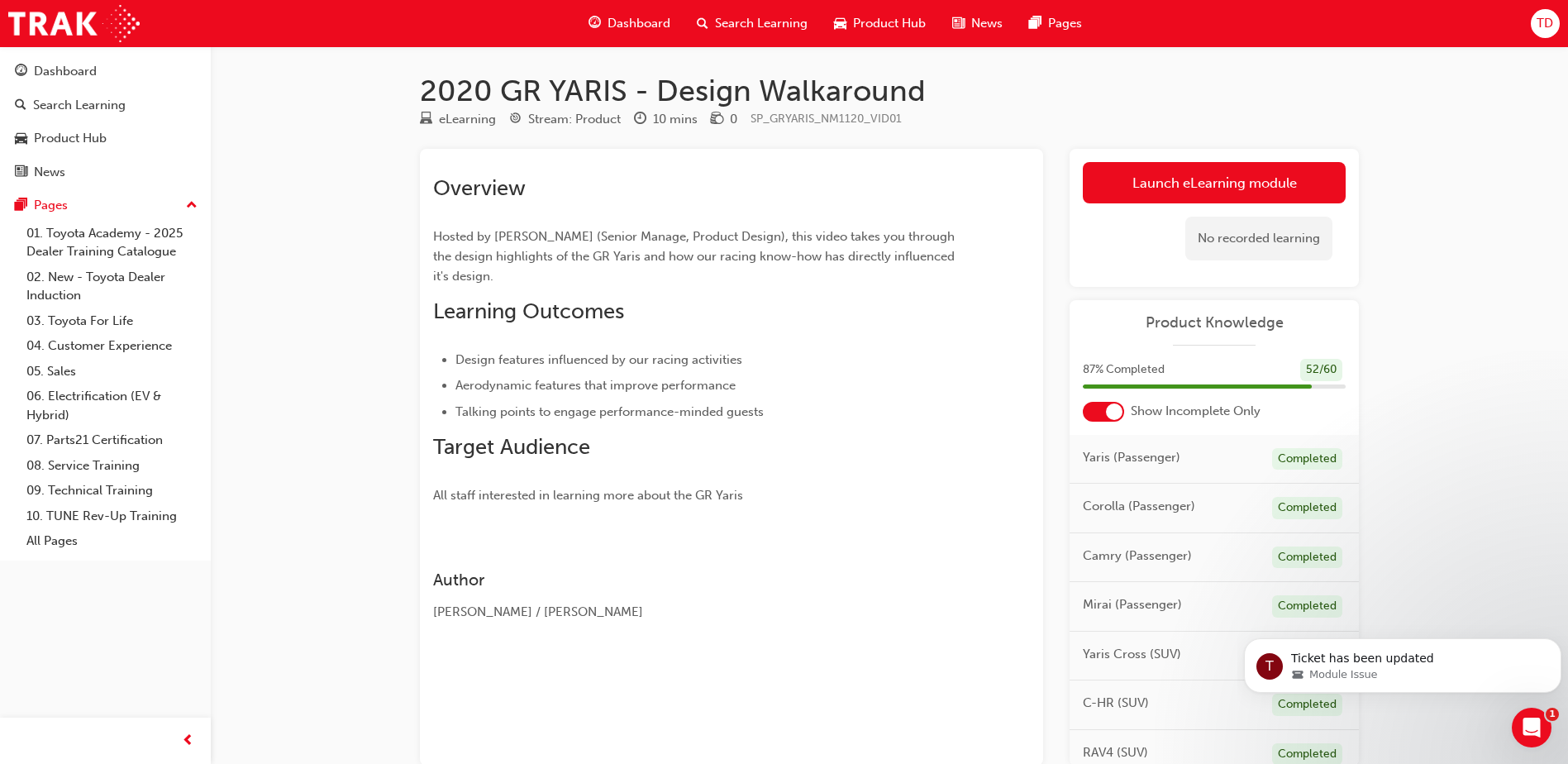
click at [1001, 313] on div "Overview Hosted by [PERSON_NAME] (Senior Manage, Product Design), this video ta…" at bounding box center [731, 333] width 597 height 343
click at [1161, 181] on link "Launch eLearning module" at bounding box center [1213, 182] width 263 height 41
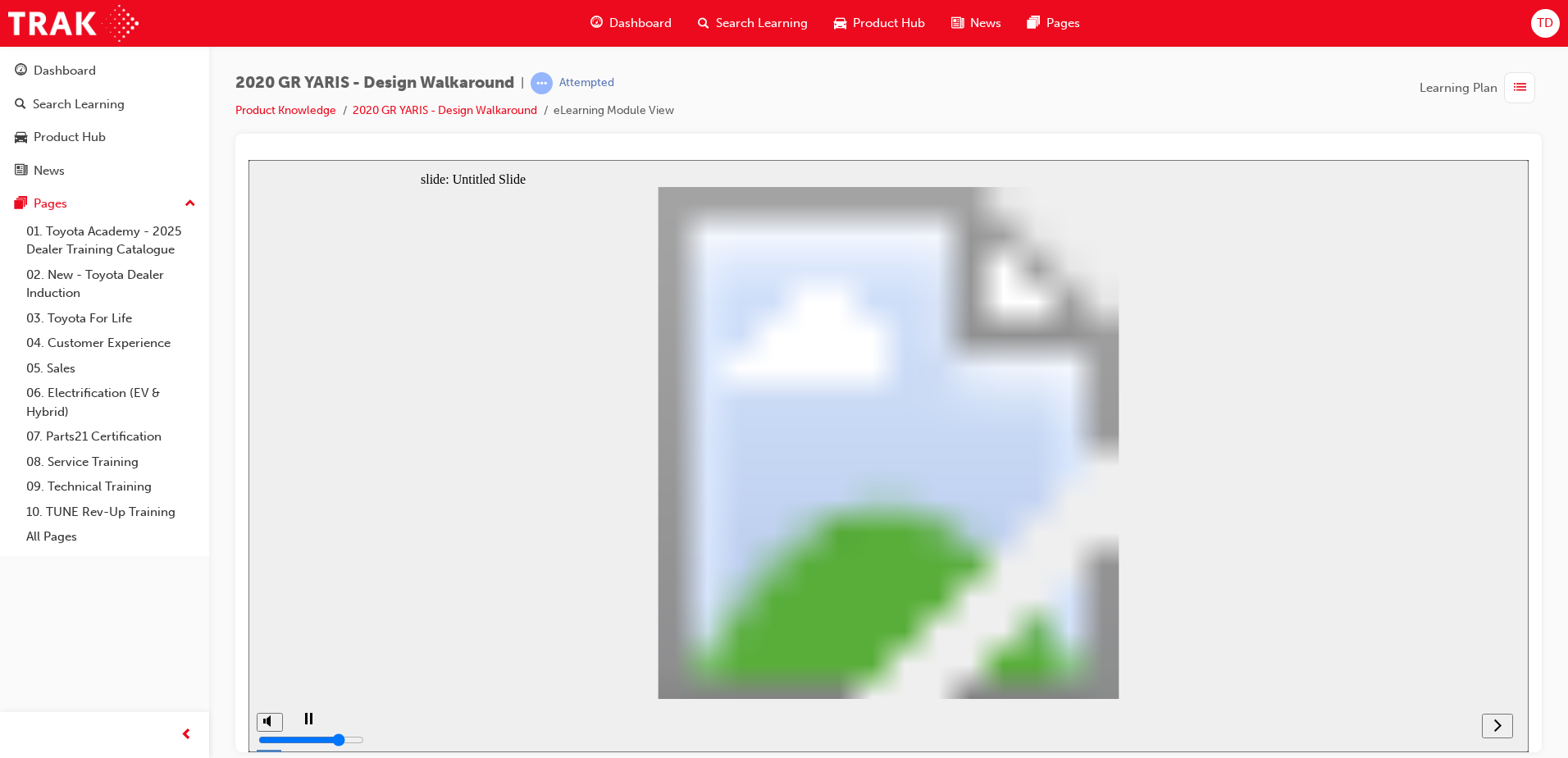
click at [1495, 728] on icon "next" at bounding box center [1497, 724] width 9 height 15
